Goal: Transaction & Acquisition: Download file/media

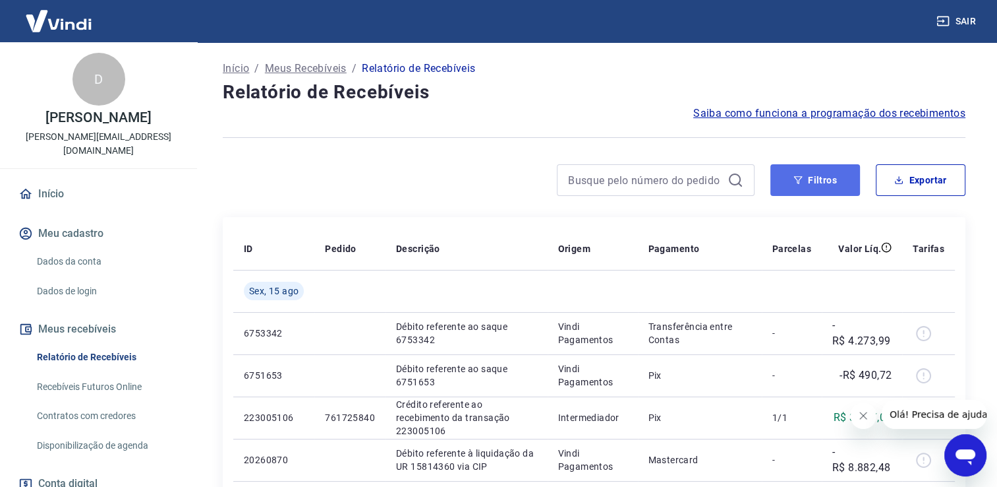
click at [794, 171] on button "Filtros" at bounding box center [816, 180] width 90 height 32
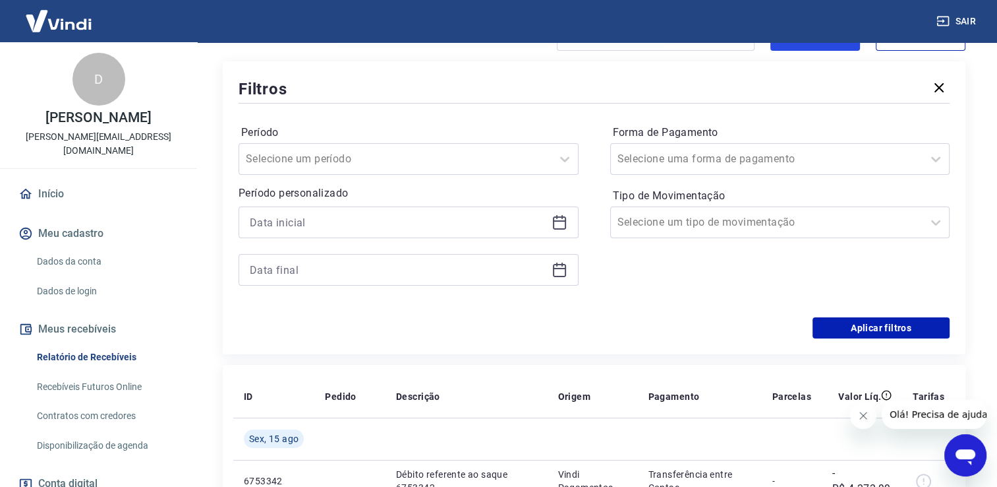
scroll to position [132, 0]
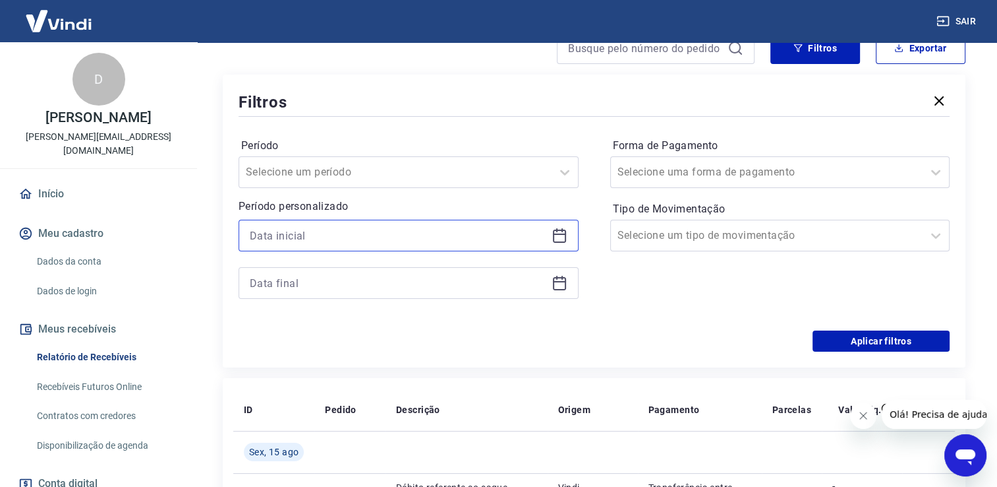
click at [303, 231] on input at bounding box center [398, 235] width 297 height 20
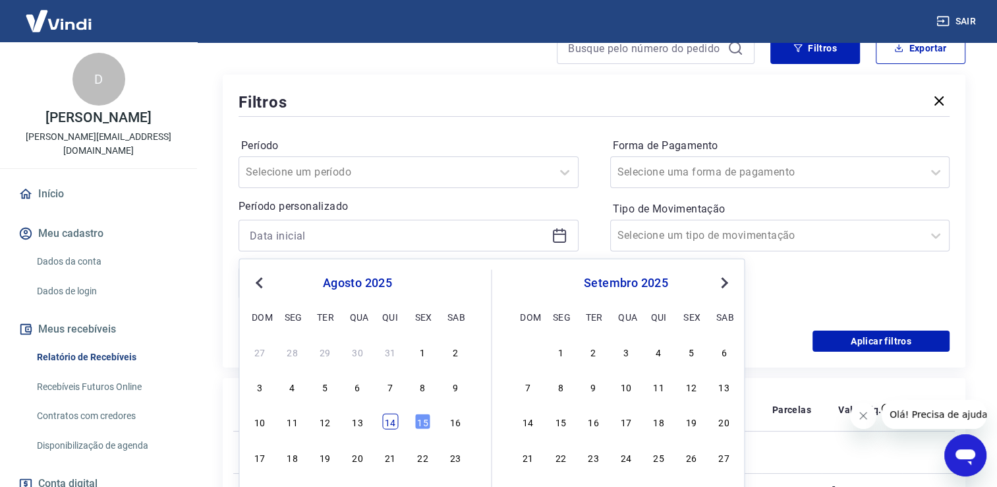
click at [393, 423] on div "14" at bounding box center [390, 421] width 16 height 16
type input "[DATE]"
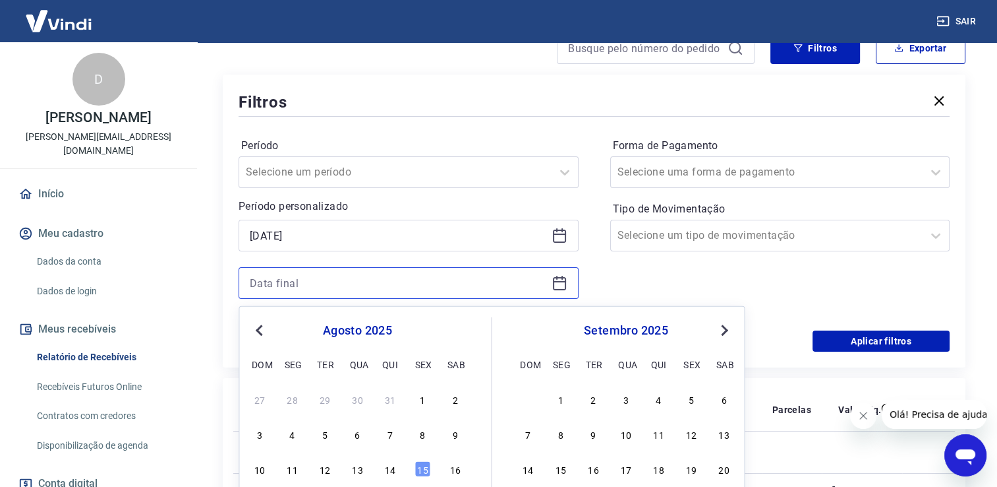
click at [280, 276] on input at bounding box center [398, 283] width 297 height 20
drag, startPoint x: 425, startPoint y: 474, endPoint x: 534, endPoint y: 241, distance: 257.8
click at [425, 475] on div "15" at bounding box center [423, 469] width 16 height 16
type input "[DATE]"
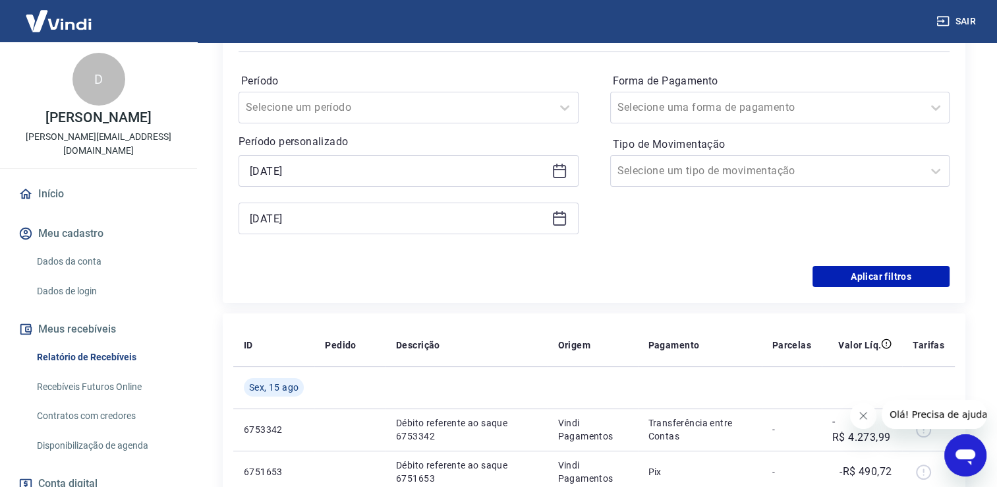
scroll to position [198, 0]
click at [848, 265] on button "Aplicar filtros" at bounding box center [881, 274] width 137 height 21
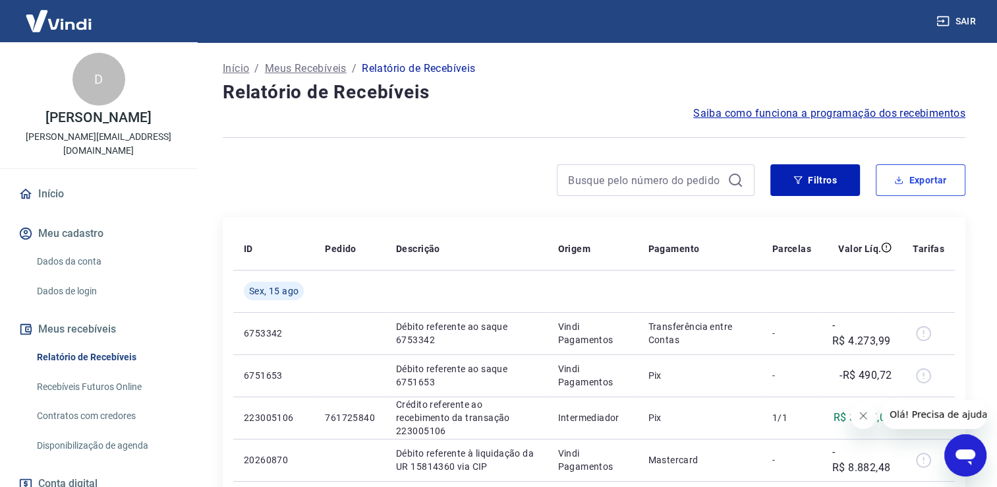
drag, startPoint x: 897, startPoint y: 175, endPoint x: 886, endPoint y: 205, distance: 31.7
click at [901, 176] on icon "button" at bounding box center [899, 179] width 9 height 9
type input "[DATE]"
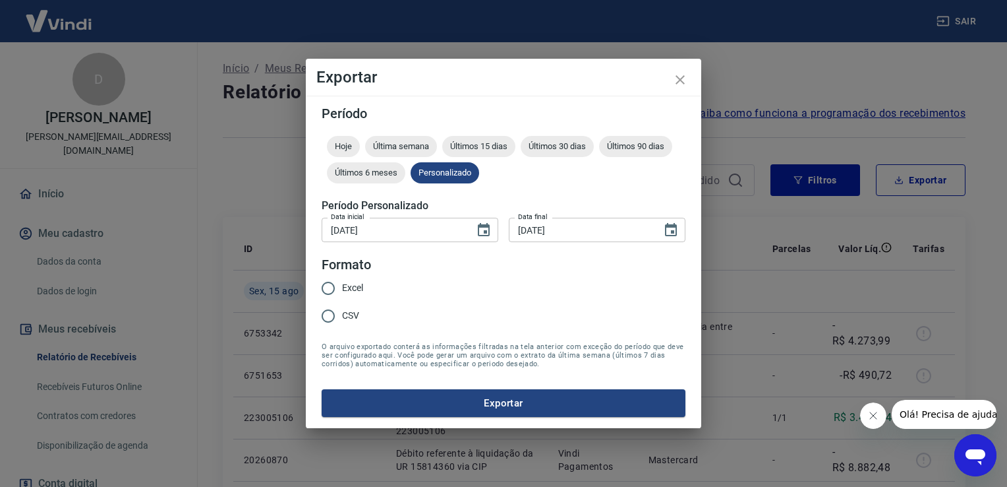
click at [333, 291] on input "Excel" at bounding box center [328, 288] width 28 height 28
radio input "true"
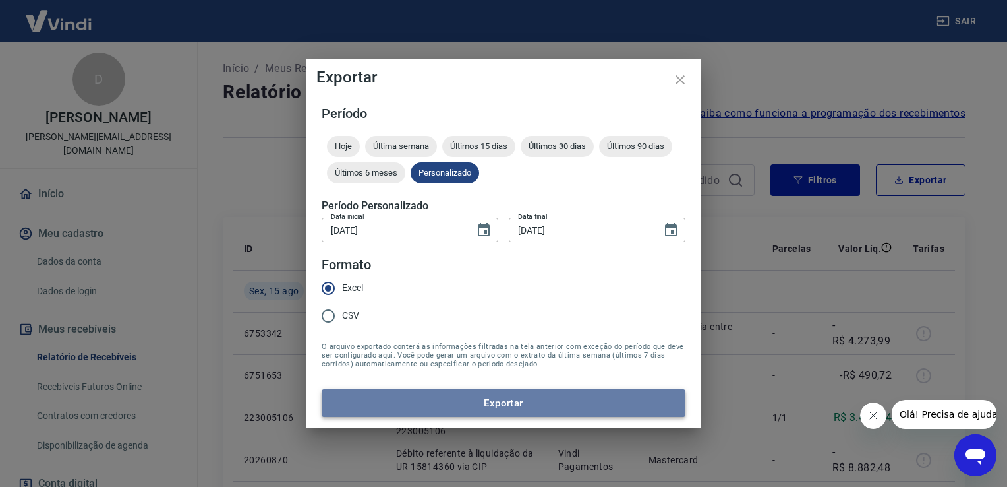
click at [482, 410] on button "Exportar" at bounding box center [504, 403] width 364 height 28
